Goal: Task Accomplishment & Management: Complete application form

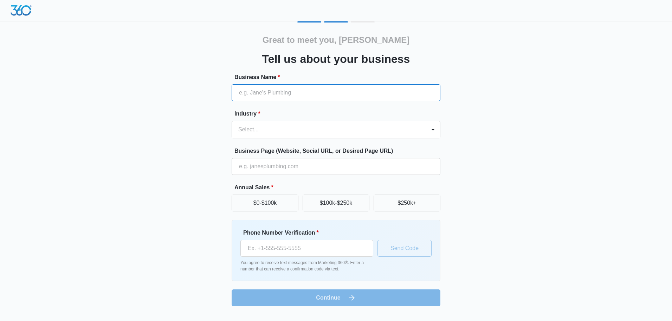
click at [308, 87] on input "Business Name *" at bounding box center [336, 92] width 209 height 17
click at [308, 91] on input "Business Name *" at bounding box center [336, 92] width 209 height 17
type input "scrubbers123"
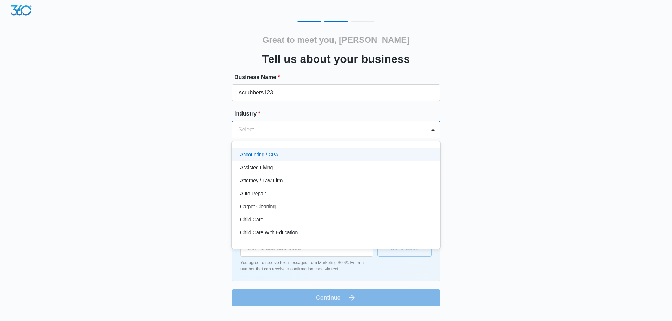
click at [295, 128] on div at bounding box center [327, 130] width 179 height 10
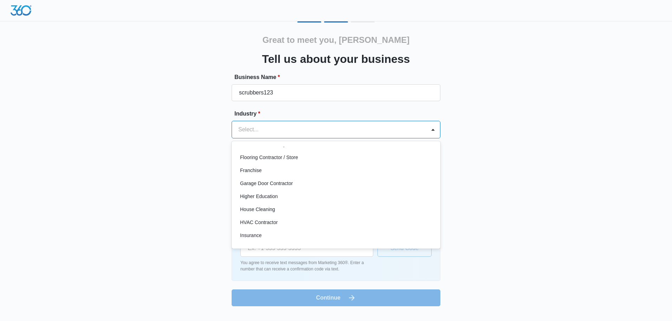
scroll to position [236, 0]
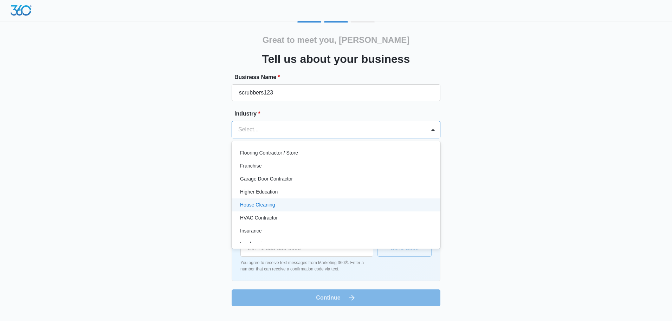
click at [267, 205] on p "House Cleaning" at bounding box center [257, 204] width 35 height 7
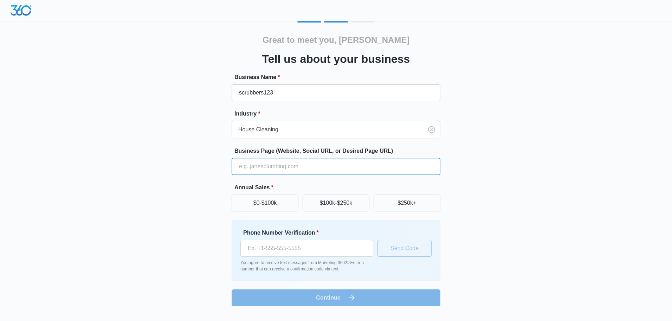
click at [311, 167] on input "Business Page (Website, Social URL, or Desired Page URL)" at bounding box center [336, 166] width 209 height 17
type input "http://scrubbers123.com"
click at [274, 202] on button "$0-$100k" at bounding box center [265, 203] width 67 height 17
click at [311, 250] on input "Phone Number Verification *" at bounding box center [306, 248] width 133 height 17
type input "(650) 281-9068"
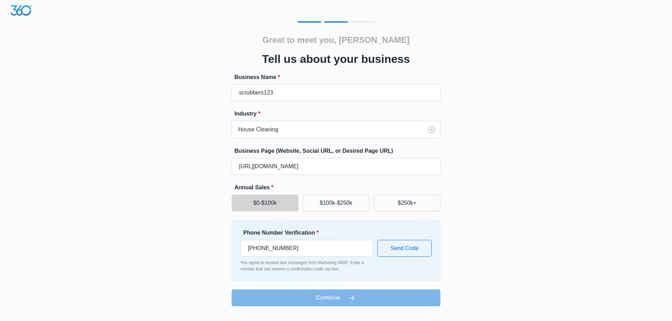
click at [363, 298] on form "Business Name * scrubbers123 Industry * House Cleaning Business Page (Website, …" at bounding box center [336, 189] width 209 height 233
click at [396, 250] on button "Send Code" at bounding box center [404, 248] width 54 height 17
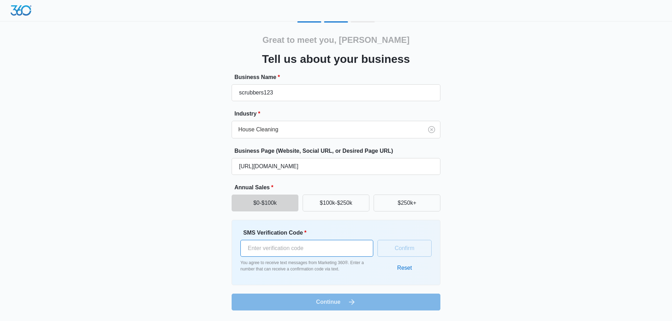
click at [319, 247] on input "SMS Verification Code *" at bounding box center [306, 248] width 133 height 17
type input "528676"
click at [406, 248] on button "Confirm" at bounding box center [404, 248] width 54 height 17
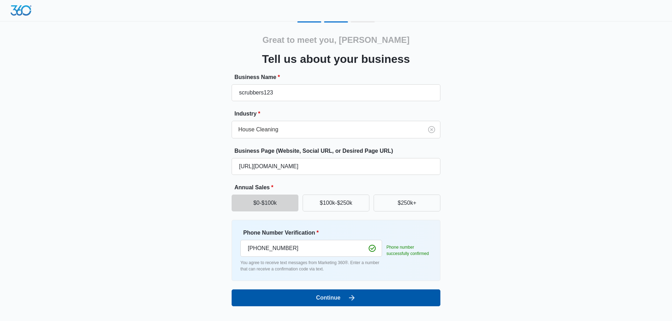
click at [345, 297] on button "Continue" at bounding box center [336, 298] width 209 height 17
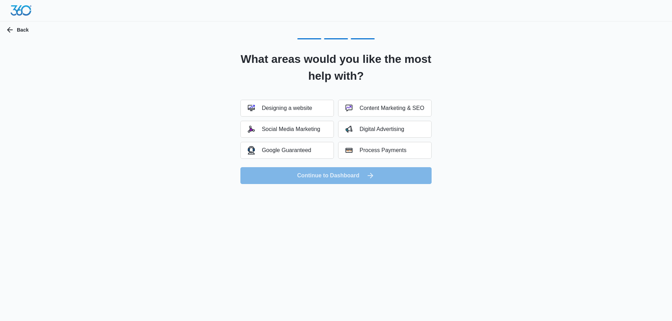
click at [340, 175] on form "Designing a website Content Marketing & SEO Social Media Marketing Digital Adve…" at bounding box center [335, 142] width 191 height 84
click at [377, 128] on div "Digital Advertising" at bounding box center [374, 129] width 59 height 7
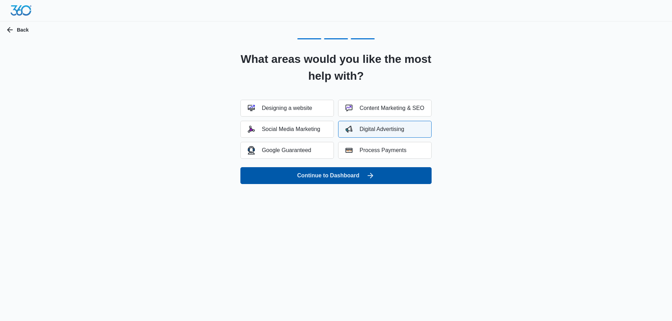
click at [350, 178] on button "Continue to Dashboard" at bounding box center [335, 175] width 191 height 17
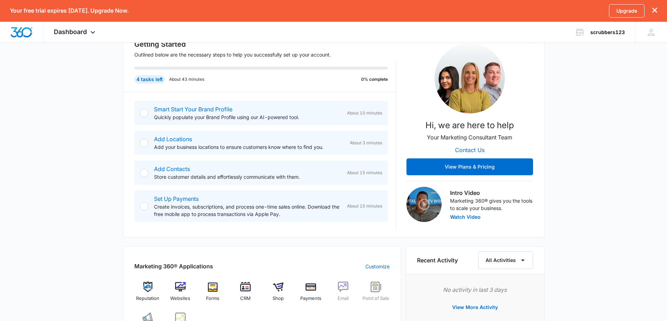
scroll to position [70, 0]
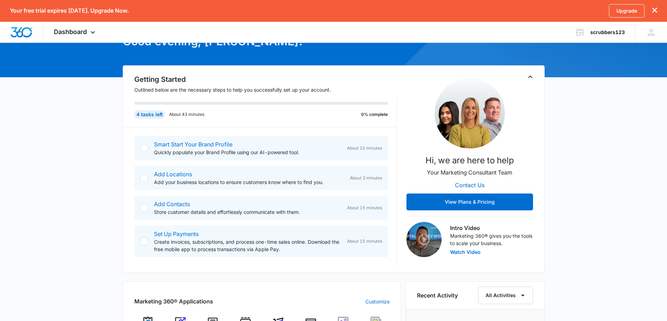
click at [145, 148] on div at bounding box center [144, 148] width 8 height 8
click at [144, 150] on div at bounding box center [144, 148] width 8 height 8
click at [144, 181] on div at bounding box center [144, 178] width 8 height 8
click at [174, 145] on link "Smart Start Your Brand Profile" at bounding box center [193, 144] width 78 height 7
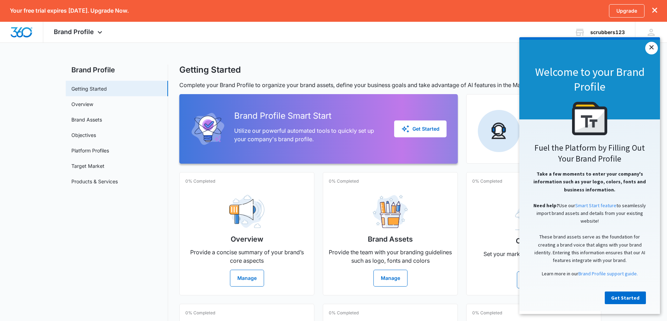
click at [655, 47] on link "×" at bounding box center [651, 48] width 13 height 13
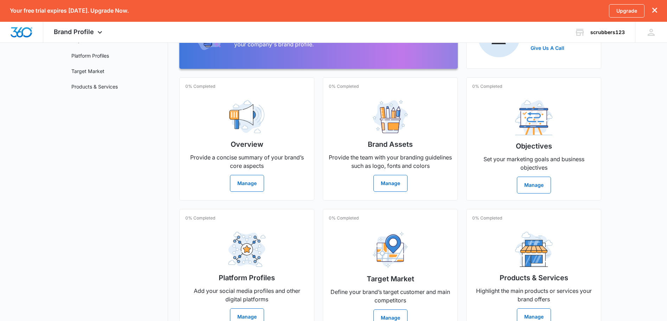
scroll to position [115, 0]
